Goal: Task Accomplishment & Management: Manage account settings

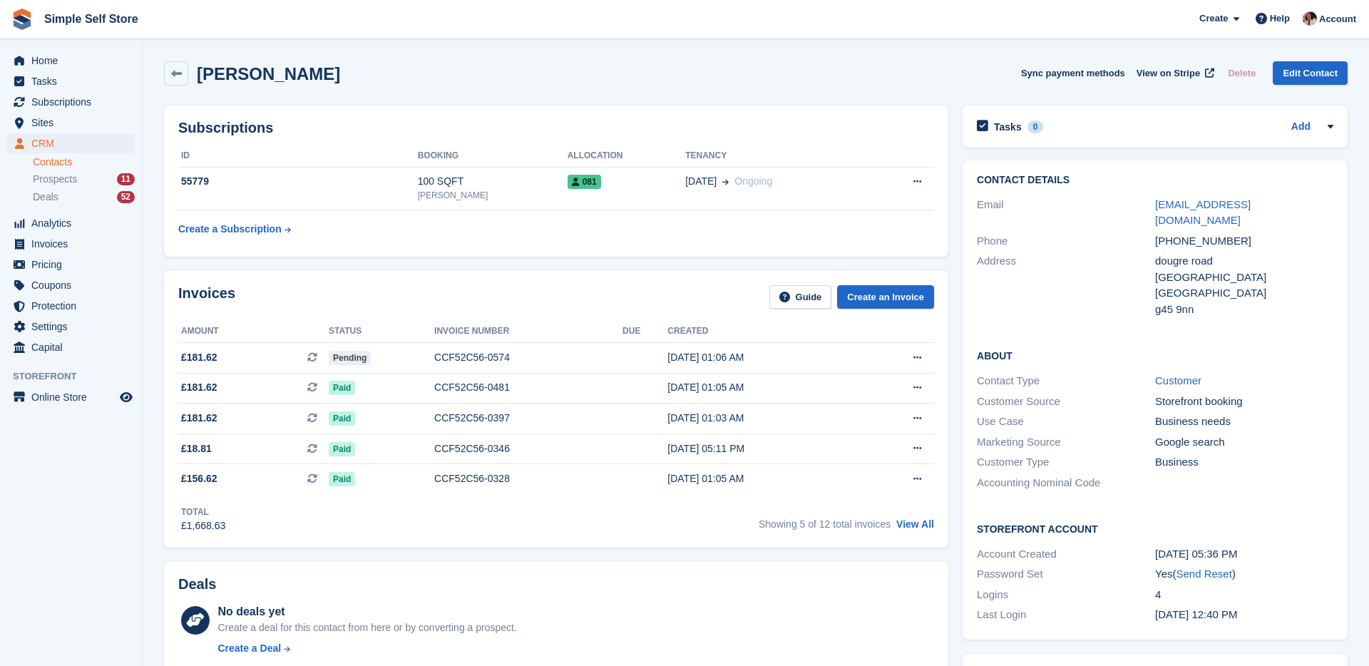
scroll to position [1, 0]
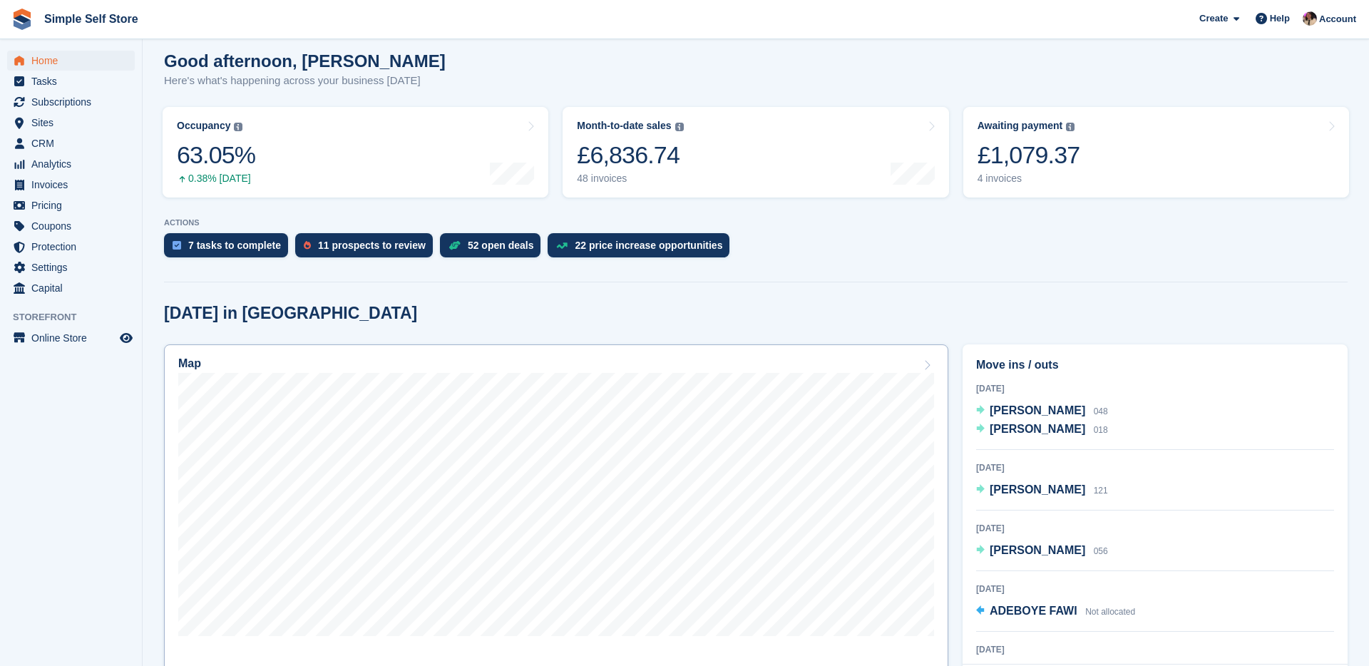
scroll to position [53, 0]
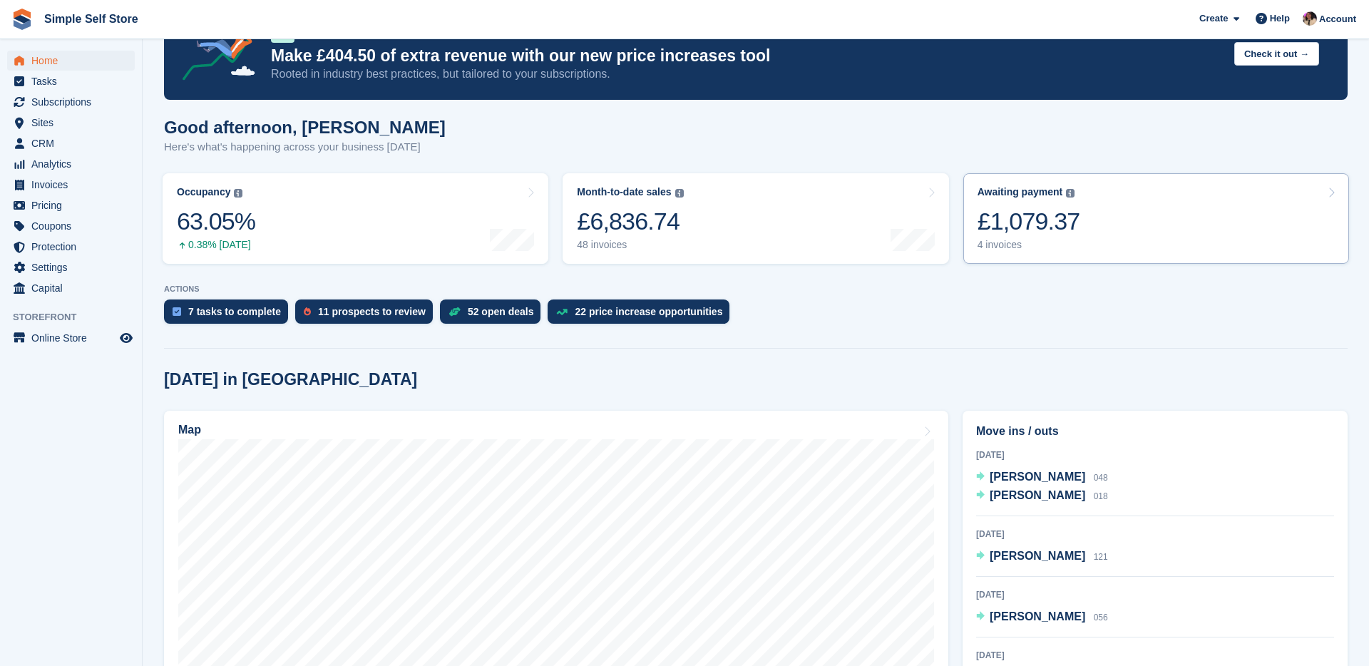
click at [1080, 219] on link "Awaiting payment The total outstanding balance on all open invoices. £1,079.37 …" at bounding box center [1157, 218] width 386 height 91
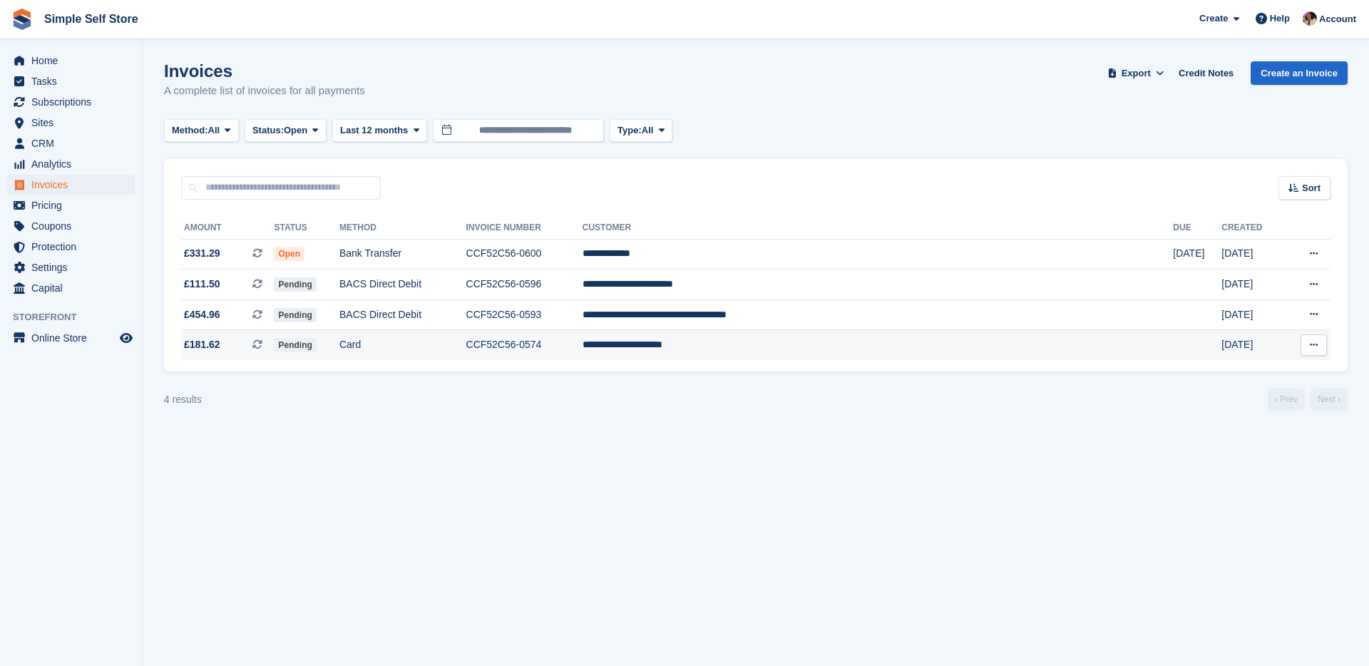
click at [787, 345] on td "**********" at bounding box center [878, 345] width 591 height 30
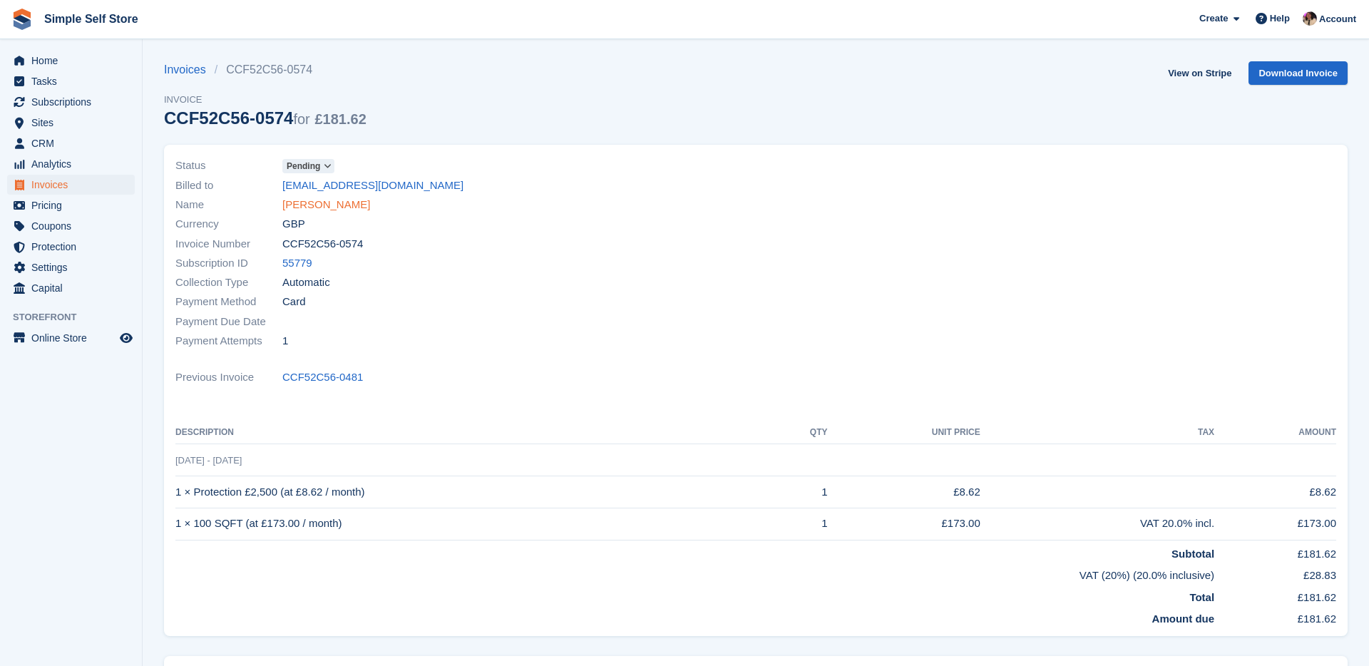
click at [370, 210] on link "Hidayet mahdi mohammed" at bounding box center [326, 205] width 88 height 16
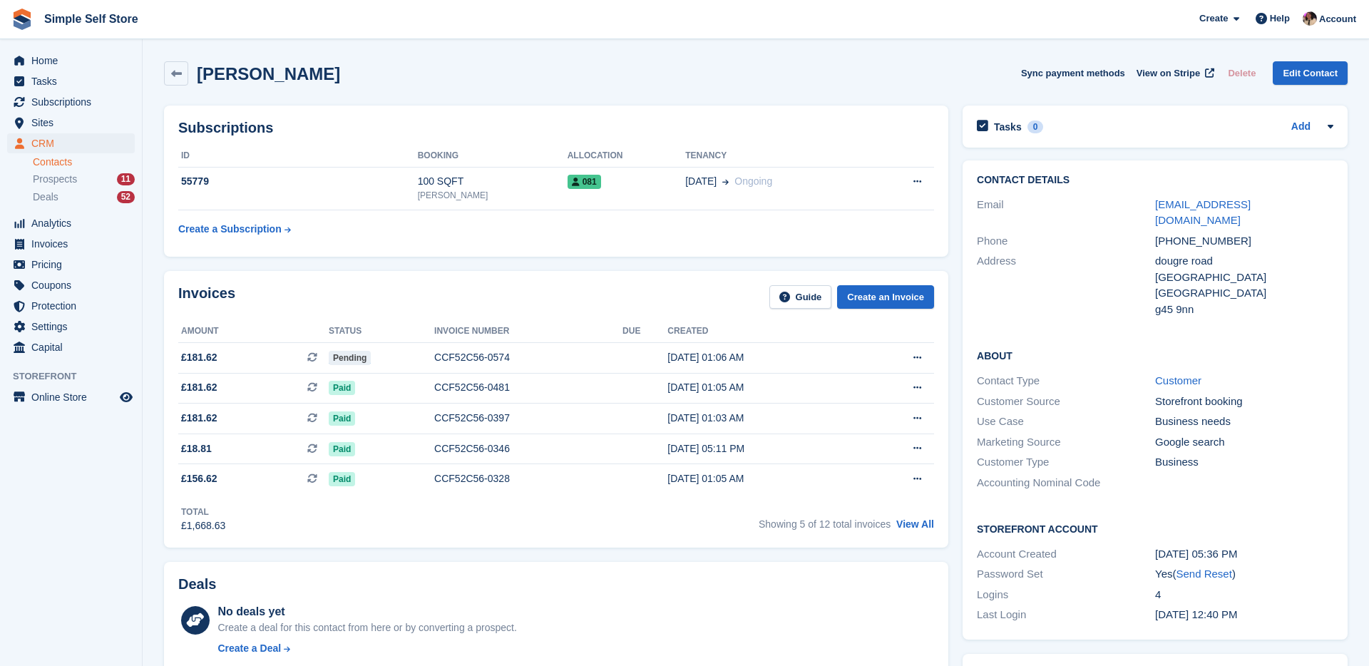
drag, startPoint x: 408, startPoint y: 70, endPoint x: 200, endPoint y: 74, distance: 207.6
click at [200, 74] on div "Hidayet mahdi mohammed Sync payment methods View on Stripe Delete Edit Contact" at bounding box center [756, 73] width 1184 height 24
copy h2 "Hidayet mahdi mohammed"
click at [49, 54] on span "Home" at bounding box center [74, 61] width 86 height 20
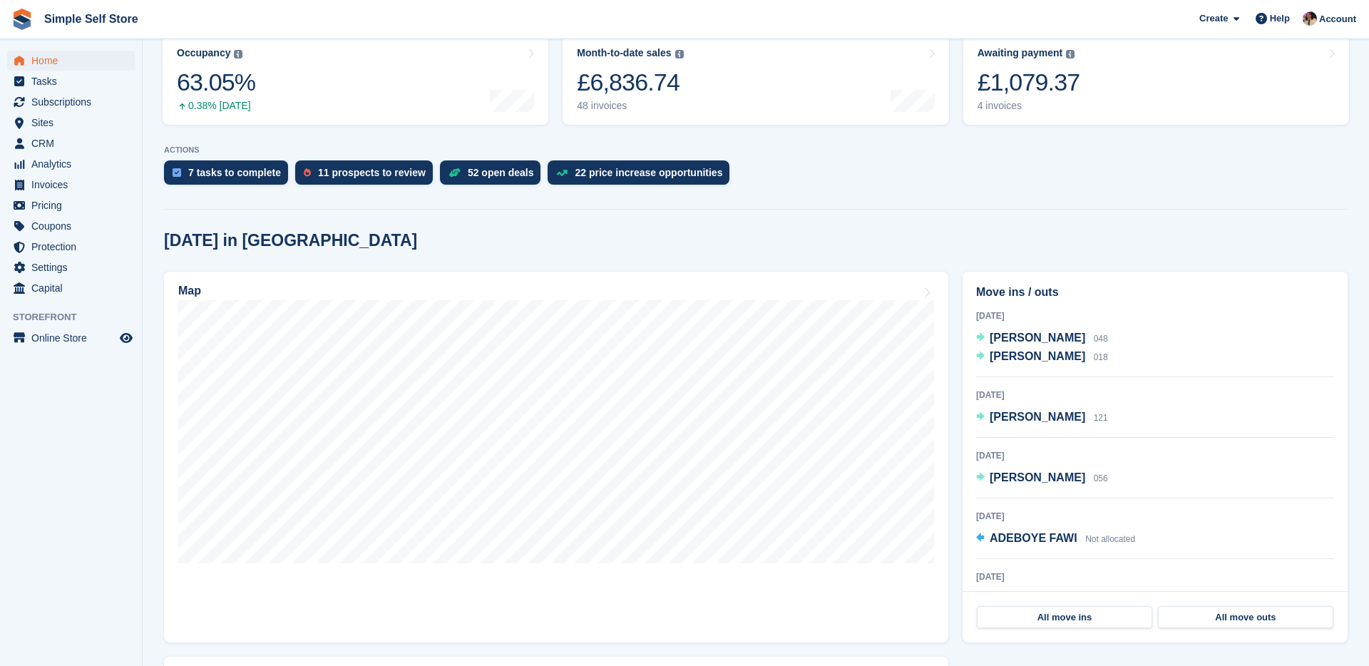
scroll to position [265, 0]
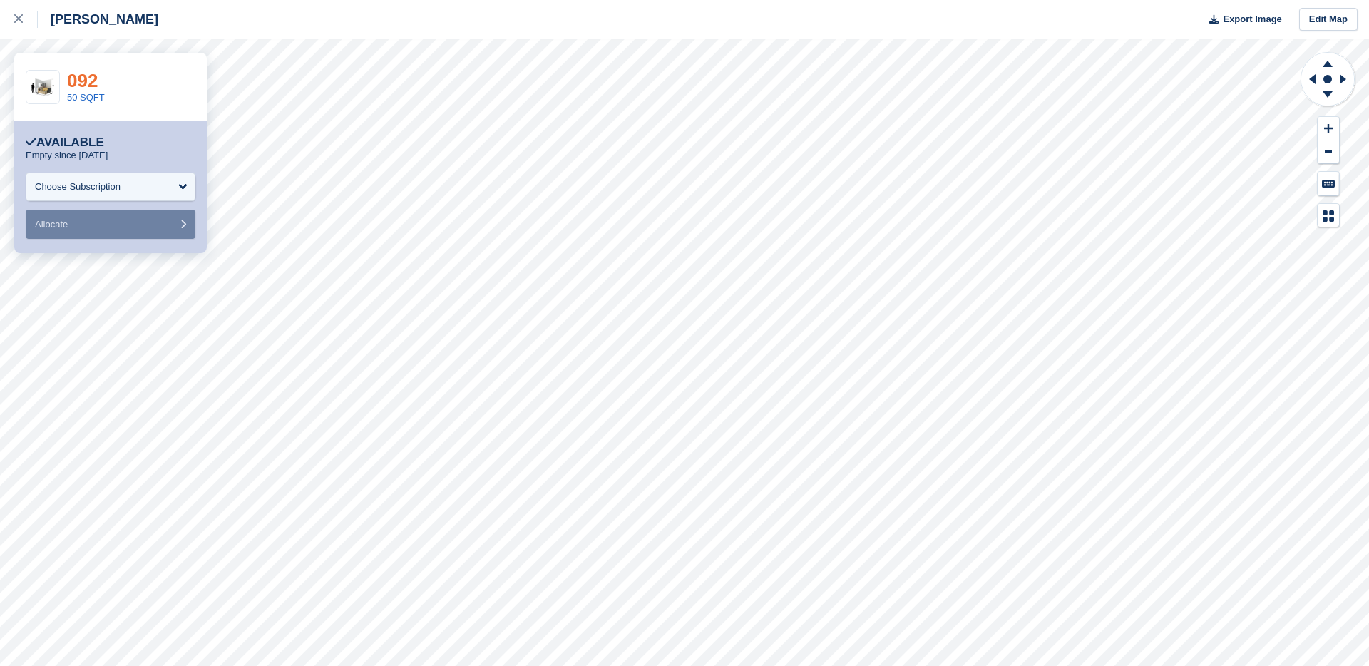
click at [85, 83] on link "092" at bounding box center [82, 80] width 31 height 21
click at [22, 21] on icon at bounding box center [18, 18] width 9 height 9
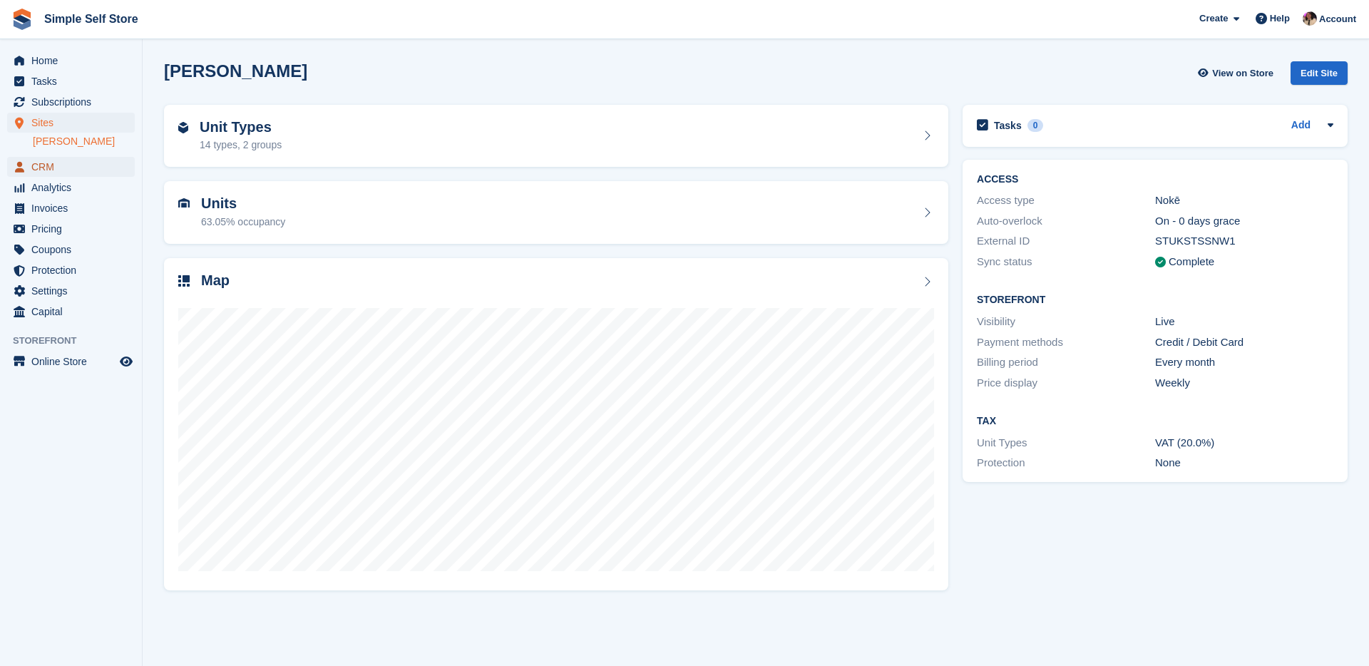
click at [83, 168] on span "CRM" at bounding box center [74, 167] width 86 height 20
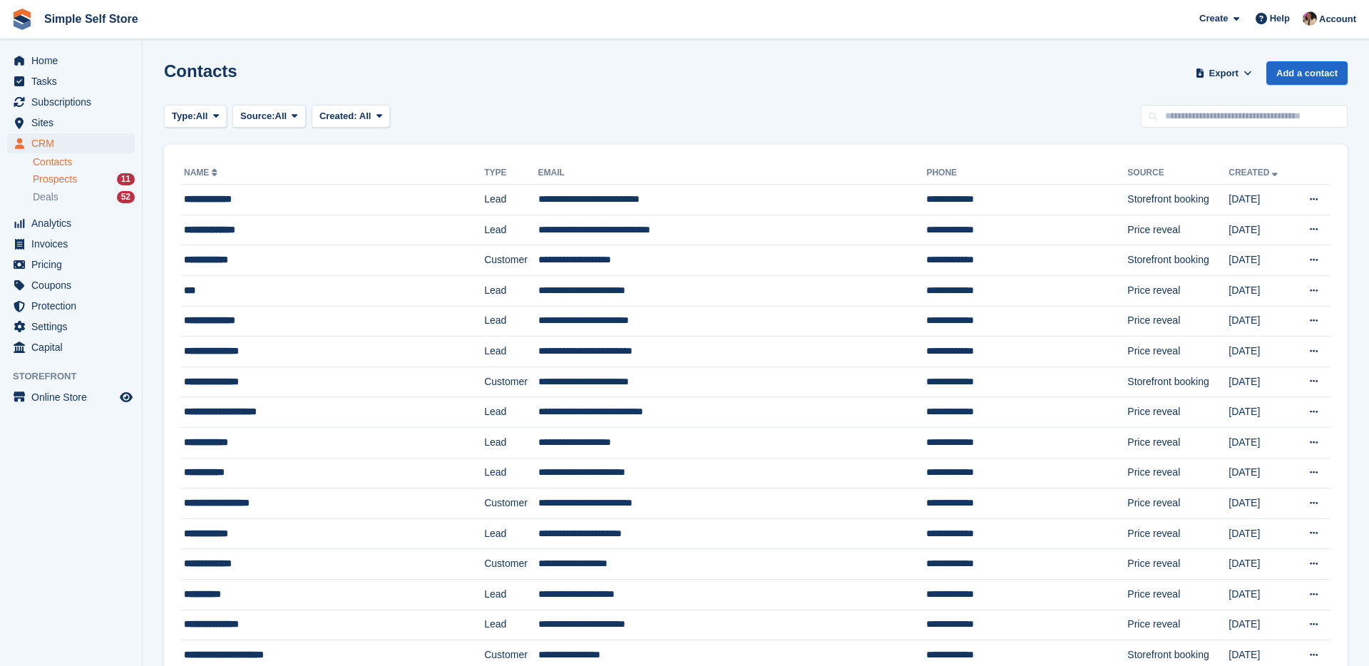
click at [83, 184] on div "Prospects 11" at bounding box center [84, 180] width 102 height 14
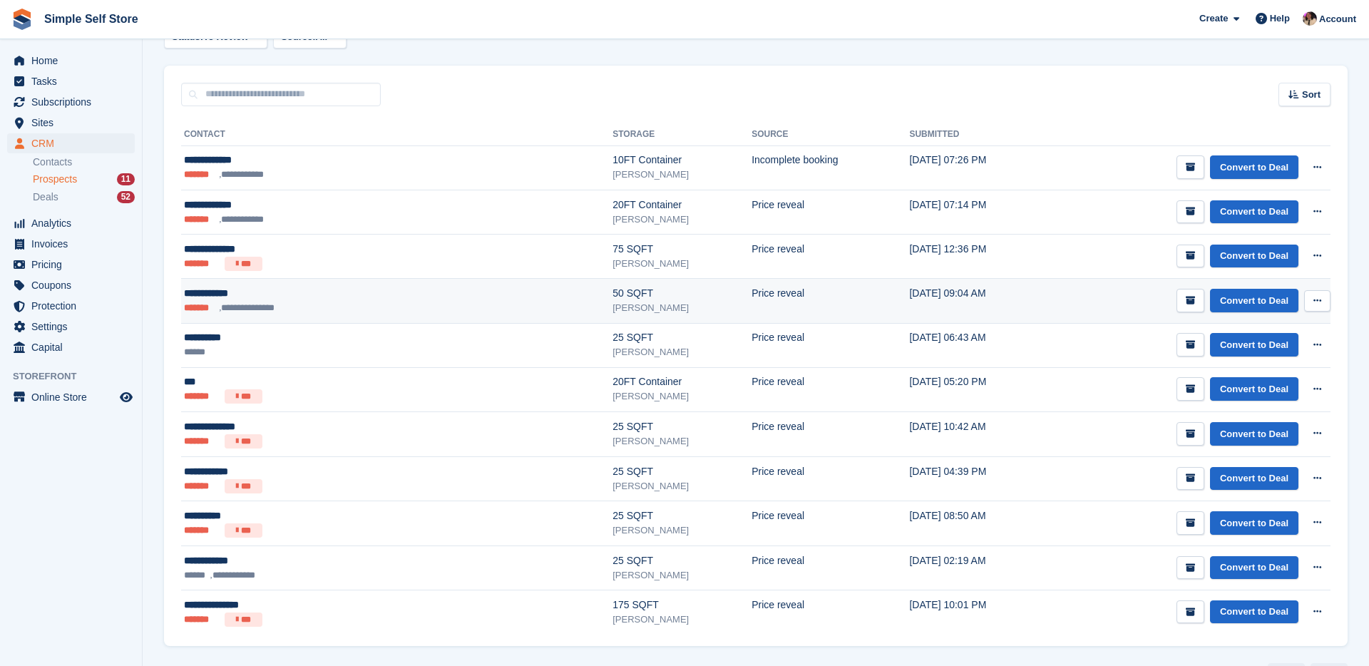
scroll to position [81, 0]
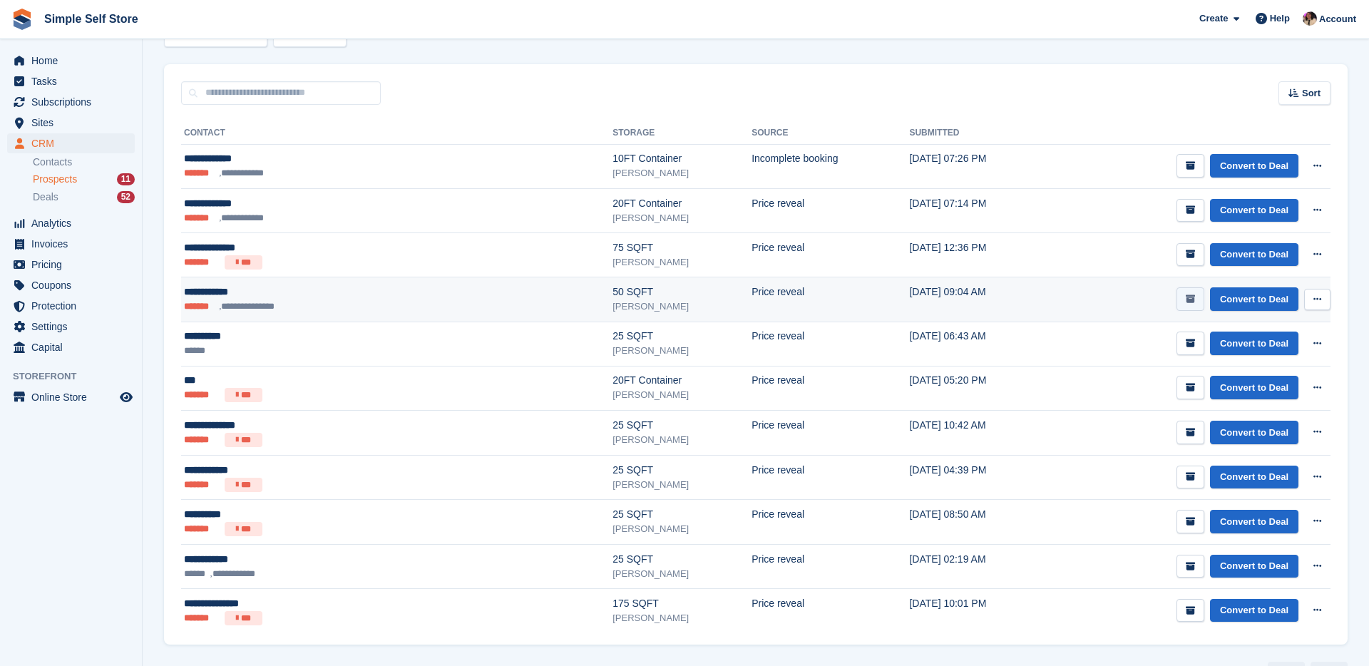
click at [1195, 304] on button "submit" at bounding box center [1191, 299] width 28 height 24
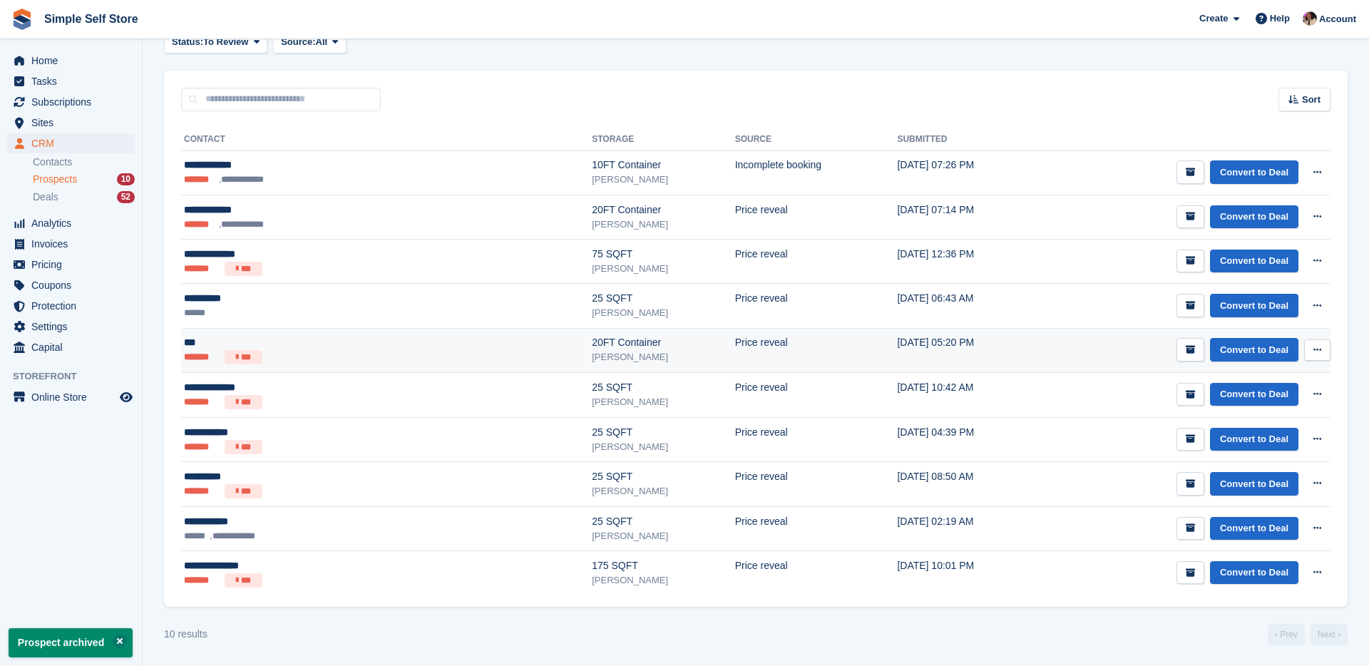
scroll to position [75, 0]
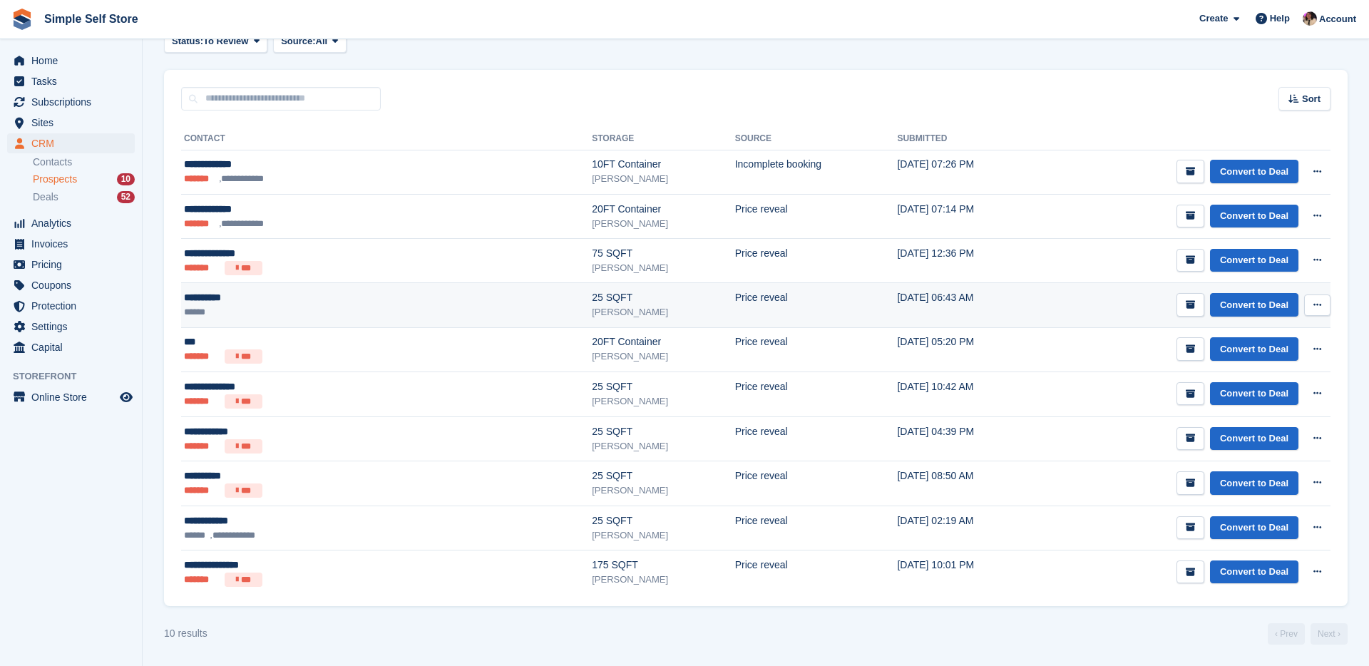
click at [332, 303] on div "**********" at bounding box center [292, 297] width 216 height 15
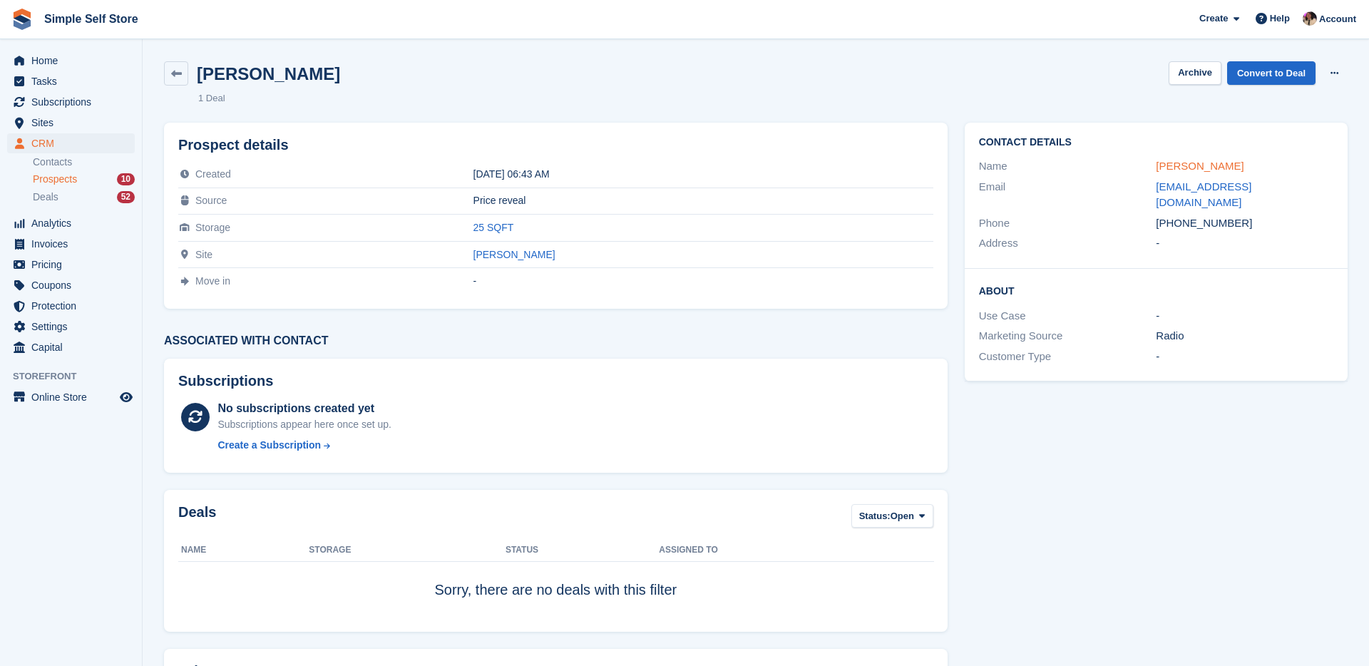
click at [1188, 165] on link "[PERSON_NAME]" at bounding box center [1200, 166] width 88 height 12
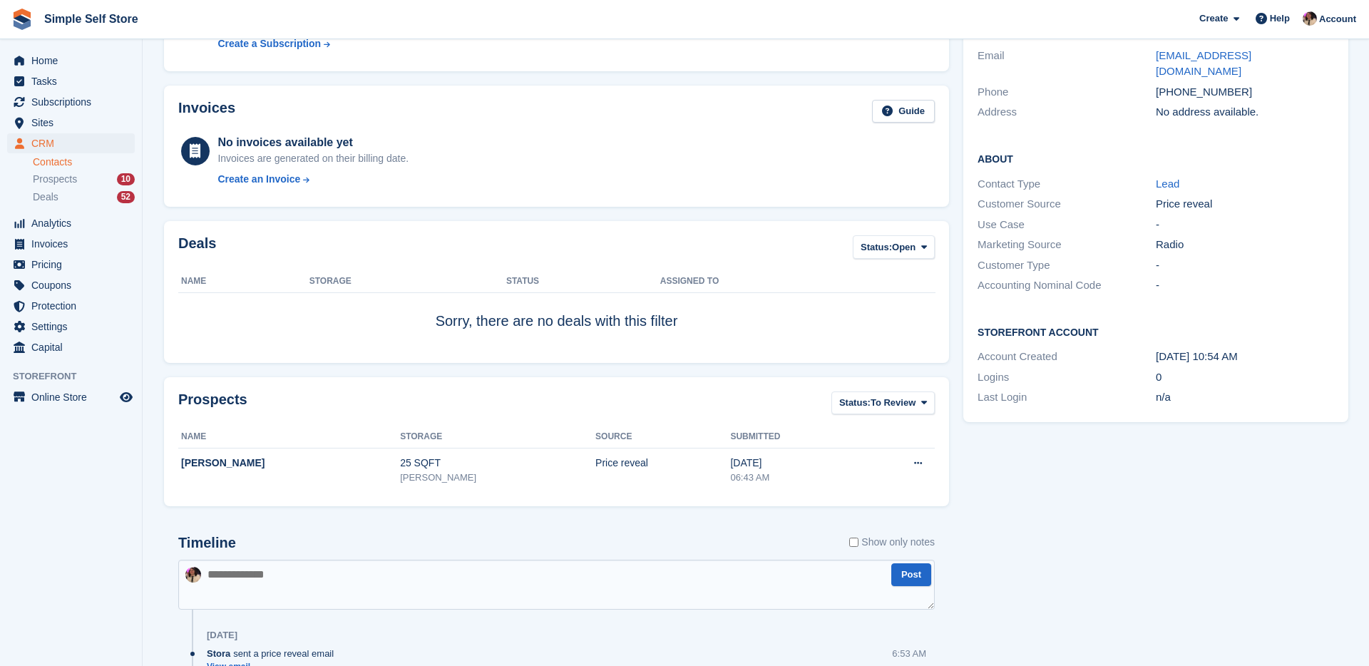
scroll to position [150, 0]
click at [905, 249] on span "Open" at bounding box center [904, 246] width 24 height 14
click at [892, 267] on link "All" at bounding box center [921, 280] width 124 height 26
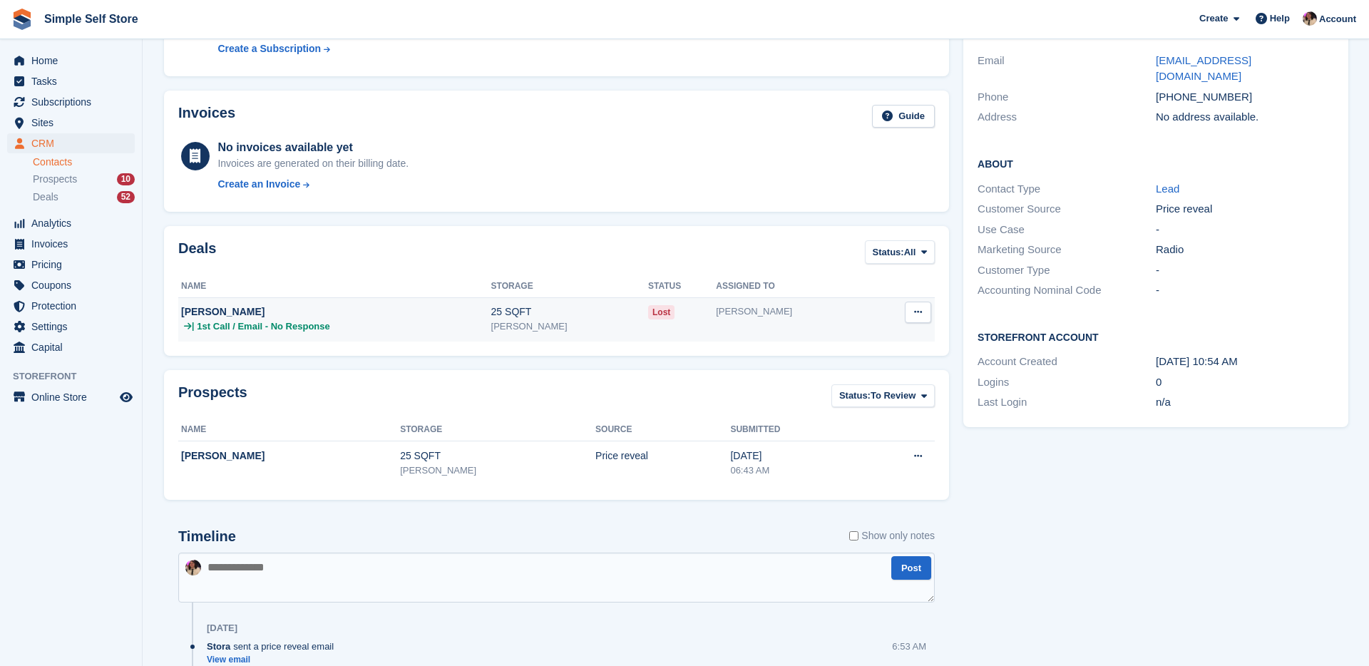
scroll to position [148, 0]
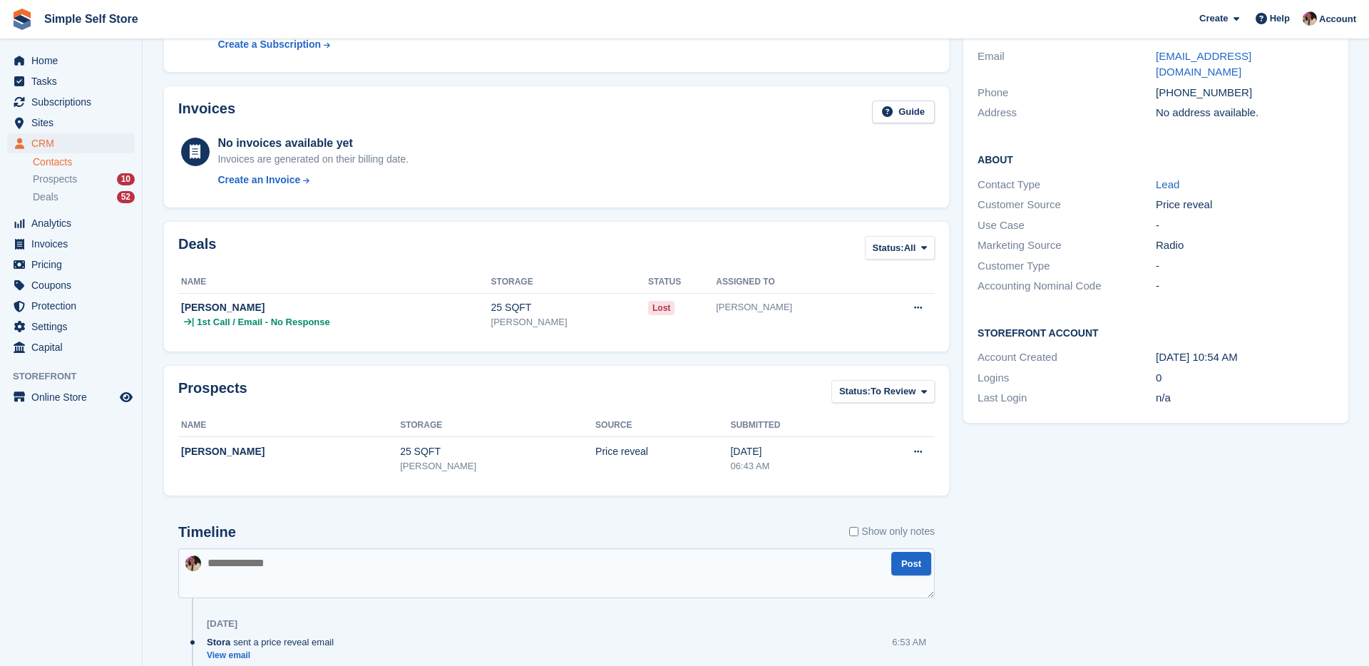
click at [864, 407] on div "Prospects Status: To Review All Archived To Review" at bounding box center [556, 396] width 757 height 32
click at [864, 398] on span "Status:" at bounding box center [854, 391] width 31 height 14
click at [854, 411] on div "All Archived To Review" at bounding box center [900, 451] width 137 height 90
click at [855, 415] on link "All" at bounding box center [900, 425] width 124 height 26
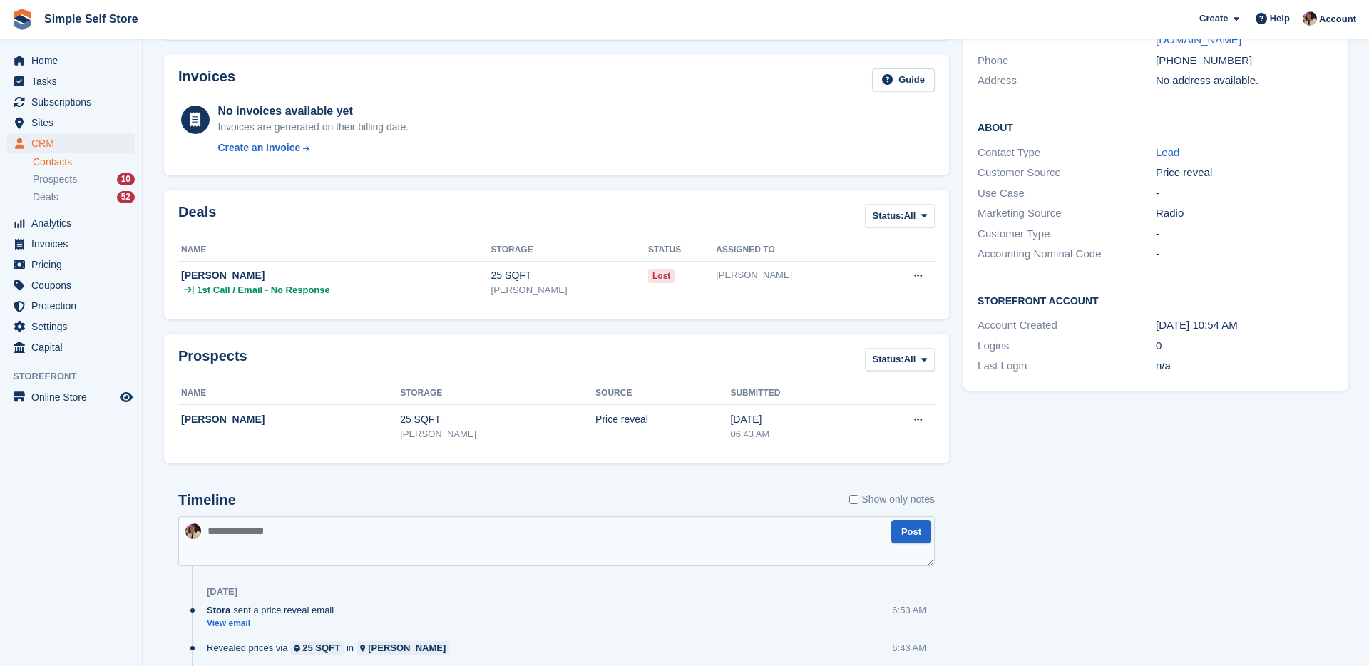
scroll to position [181, 0]
click at [889, 365] on span "Status:" at bounding box center [888, 359] width 31 height 14
click at [759, 354] on div "Prospects Status: All All Archived To Review" at bounding box center [556, 363] width 757 height 32
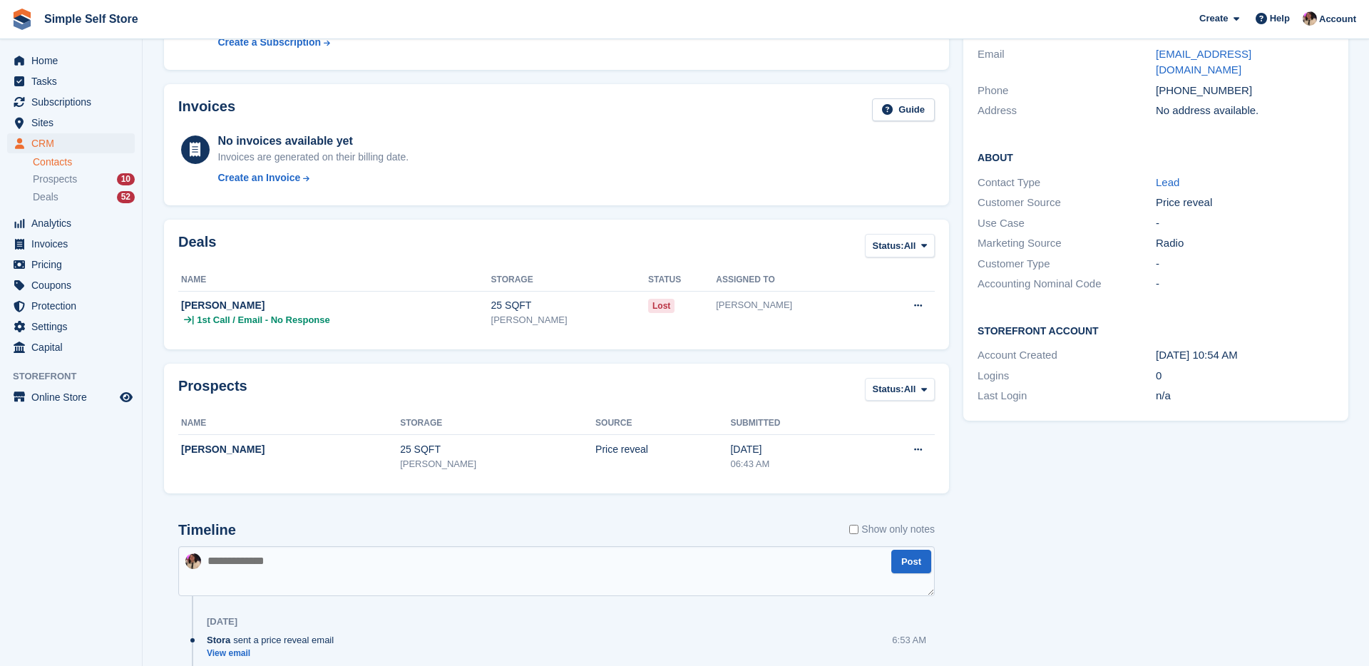
scroll to position [0, 0]
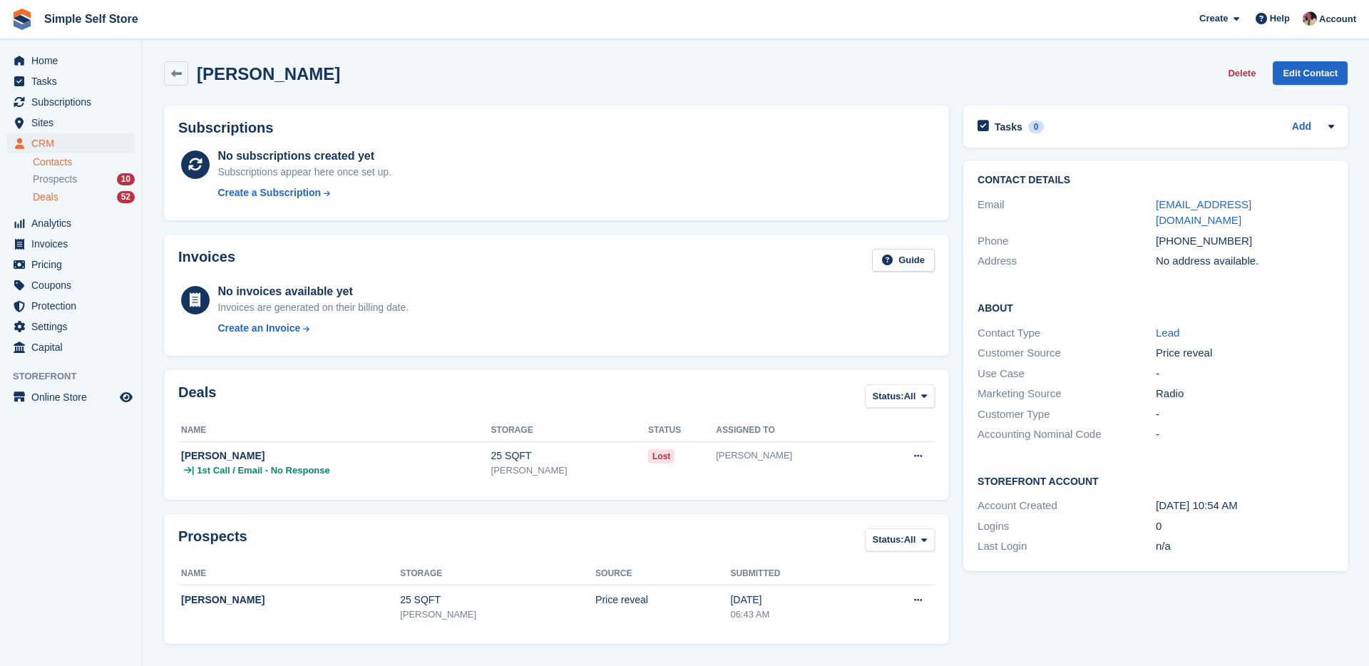
click at [80, 197] on div "Deals 52" at bounding box center [84, 197] width 102 height 14
